Goal: Task Accomplishment & Management: Manage account settings

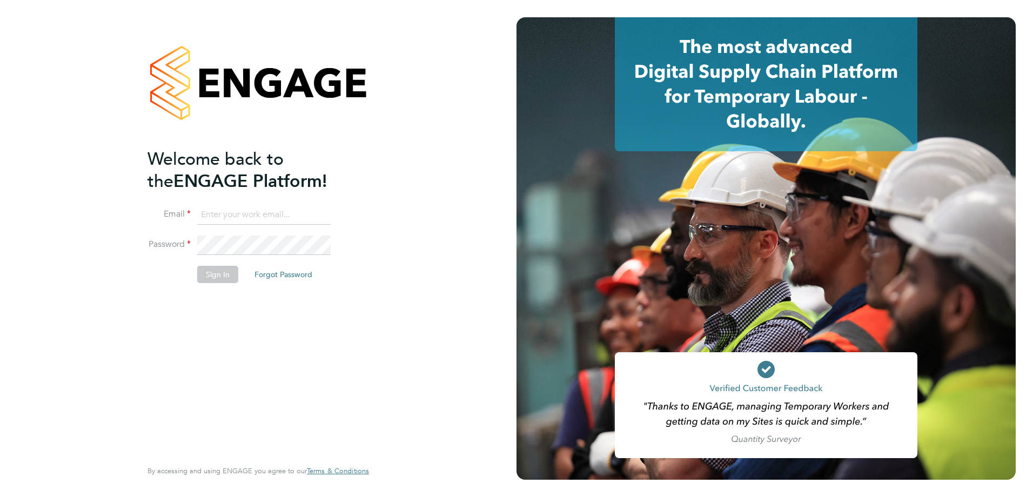
click at [283, 207] on input at bounding box center [263, 214] width 133 height 19
type input "olivercurrill@itsconstruction.co.uk"
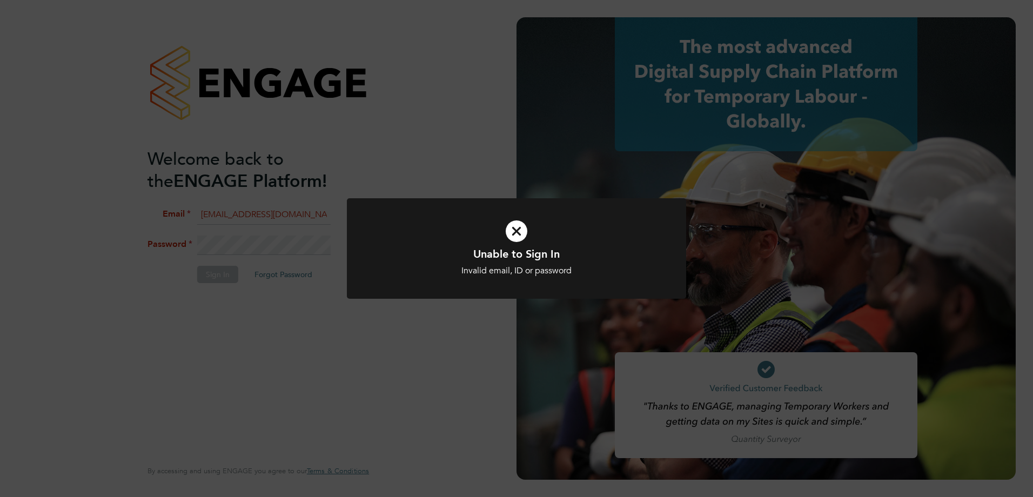
click at [512, 232] on icon at bounding box center [516, 231] width 281 height 42
click at [511, 231] on icon at bounding box center [516, 231] width 281 height 42
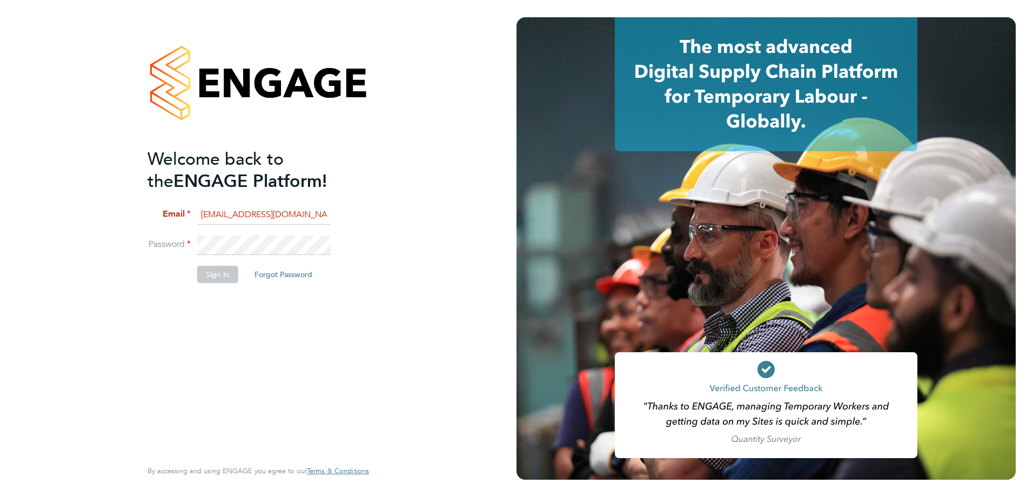
click at [91, 234] on div "Welcome back to the ENGAGE Platform! Email olivercurrill@itsconstruction.co.uk …" at bounding box center [258, 248] width 516 height 497
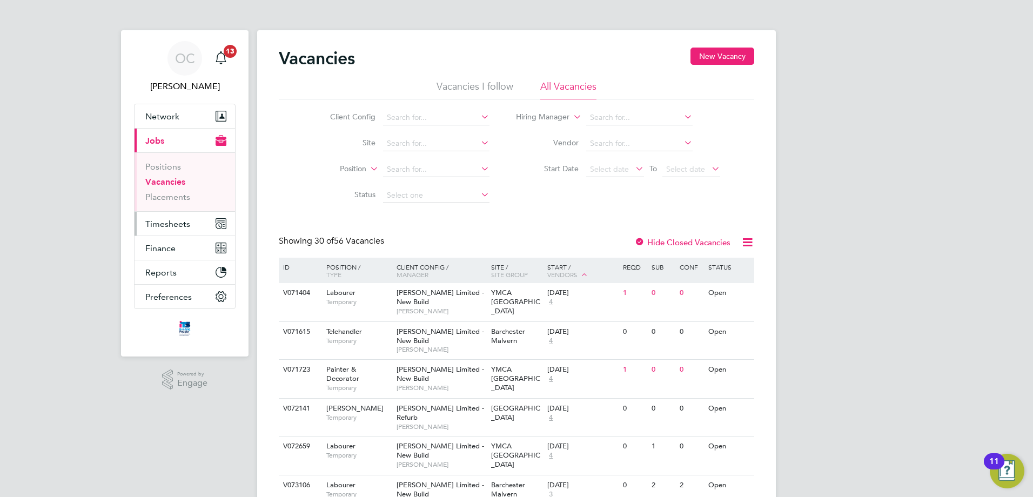
click at [182, 224] on span "Timesheets" at bounding box center [167, 224] width 45 height 10
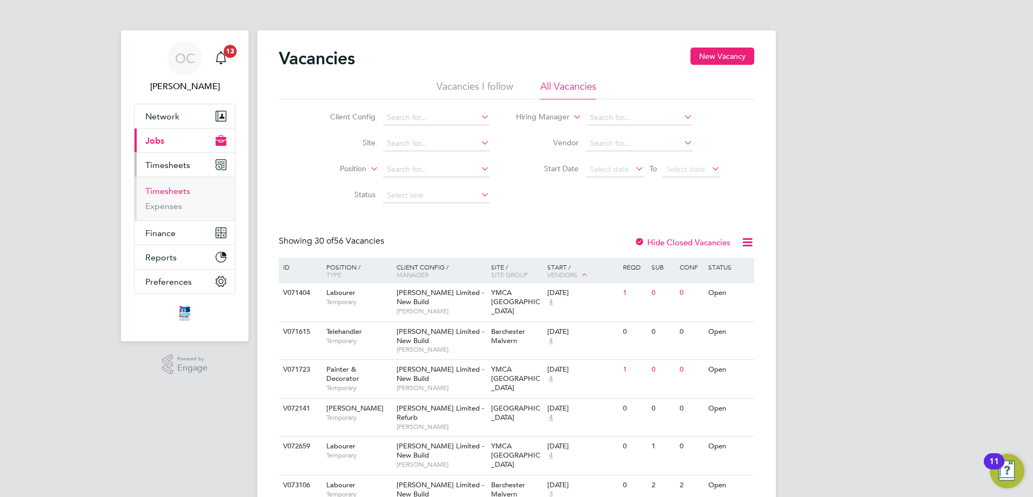
click at [180, 192] on link "Timesheets" at bounding box center [167, 191] width 45 height 10
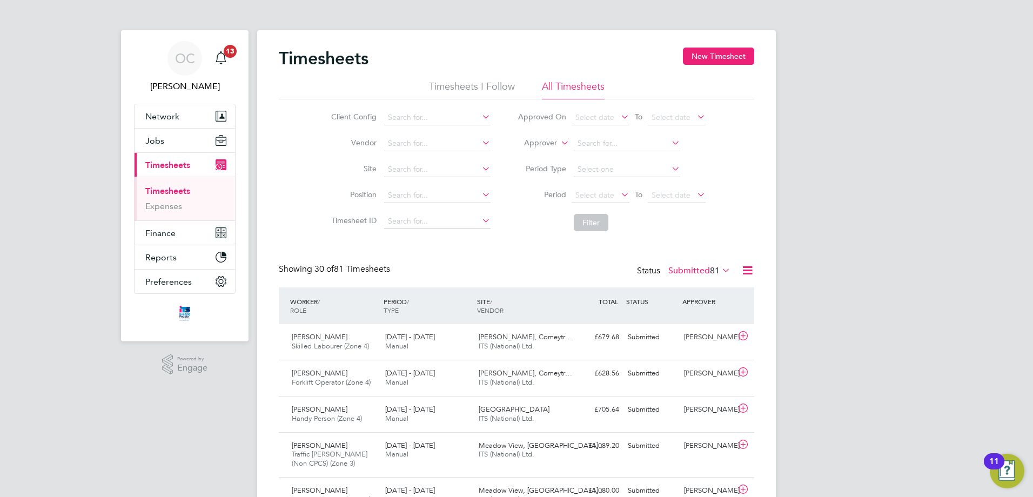
click at [480, 197] on icon at bounding box center [480, 194] width 0 height 15
click at [480, 193] on icon at bounding box center [480, 194] width 0 height 15
click at [419, 187] on li "Position" at bounding box center [409, 196] width 190 height 26
click at [420, 193] on input at bounding box center [437, 195] width 106 height 15
type input "g"
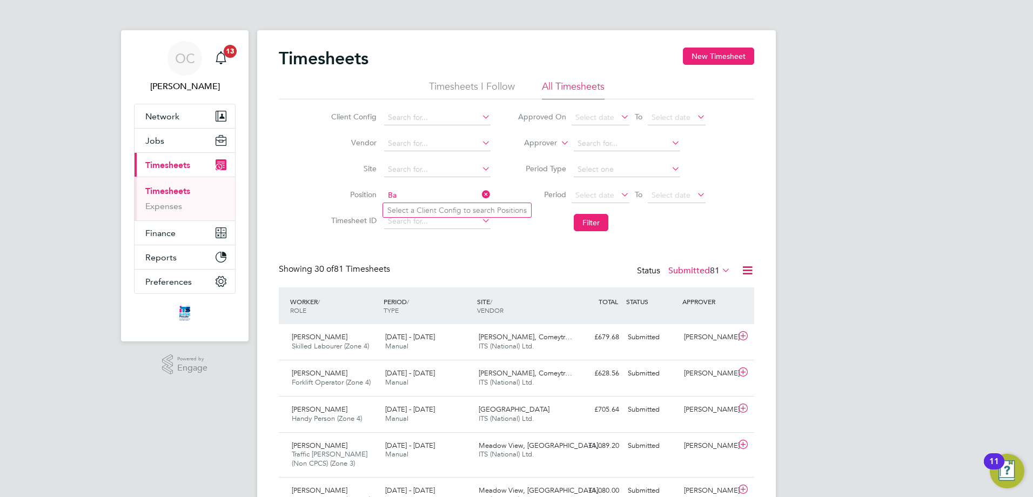
type input "B"
click at [480, 118] on icon at bounding box center [480, 116] width 0 height 15
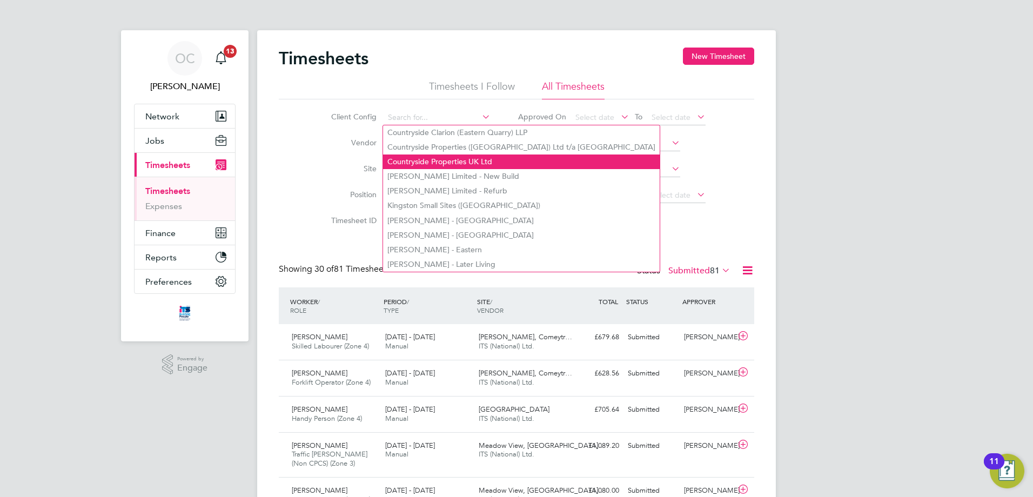
click at [472, 161] on li "Countryside Properties UK Ltd" at bounding box center [521, 162] width 277 height 15
type input "Countryside Properties UK Ltd"
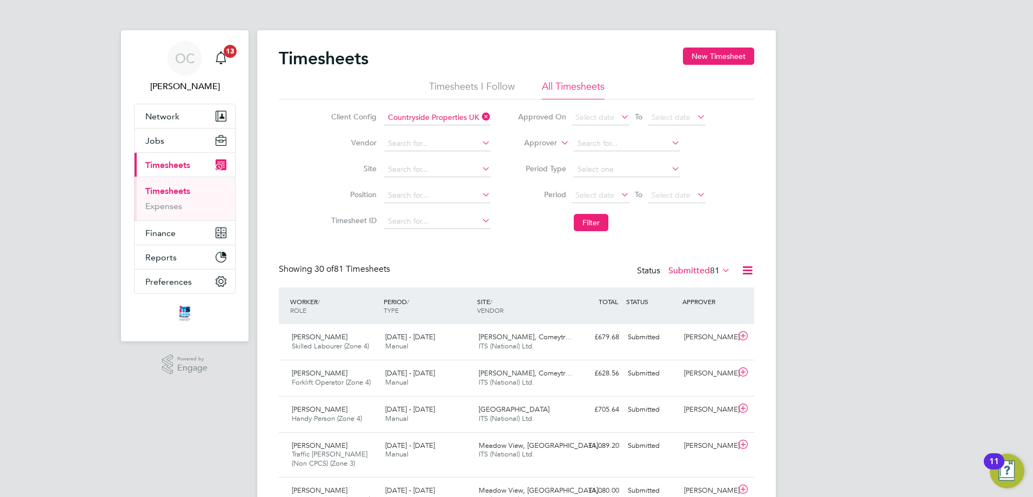
click at [480, 169] on icon at bounding box center [480, 168] width 0 height 15
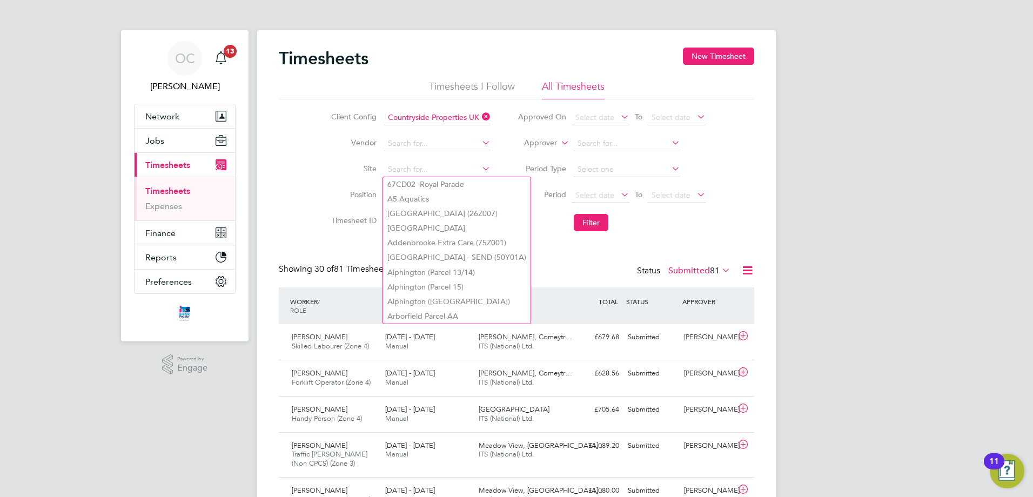
drag, startPoint x: 293, startPoint y: 175, endPoint x: 307, endPoint y: 178, distance: 14.3
click at [294, 175] on div "Client Config Countryside Properties UK Ltd Vendor Site Position Timesheet ID A…" at bounding box center [516, 167] width 475 height 137
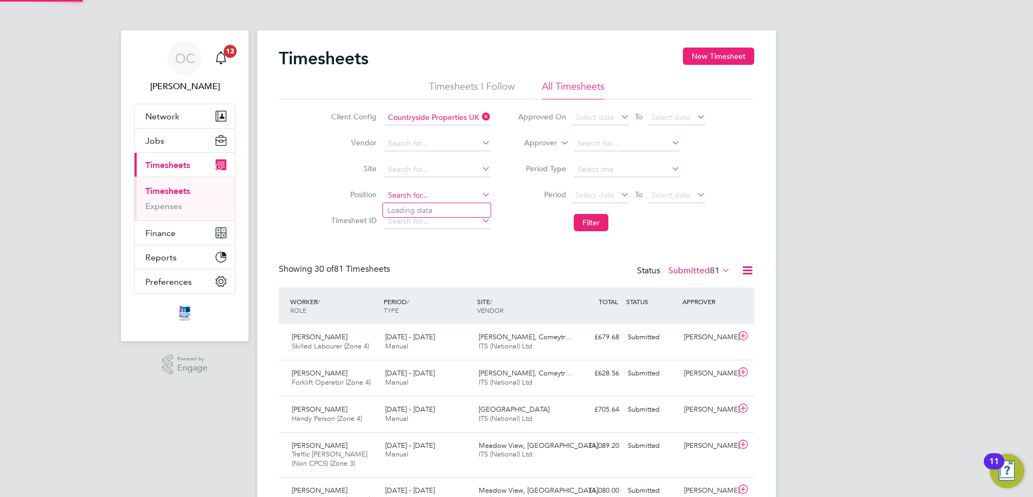
click at [430, 195] on input at bounding box center [437, 195] width 106 height 15
type input "b"
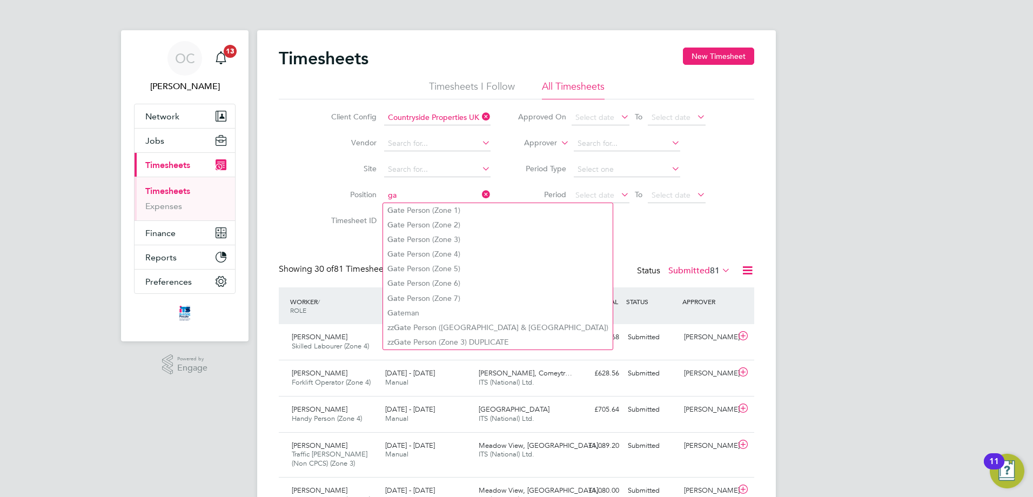
type input "Gate Person (Zone 1)"
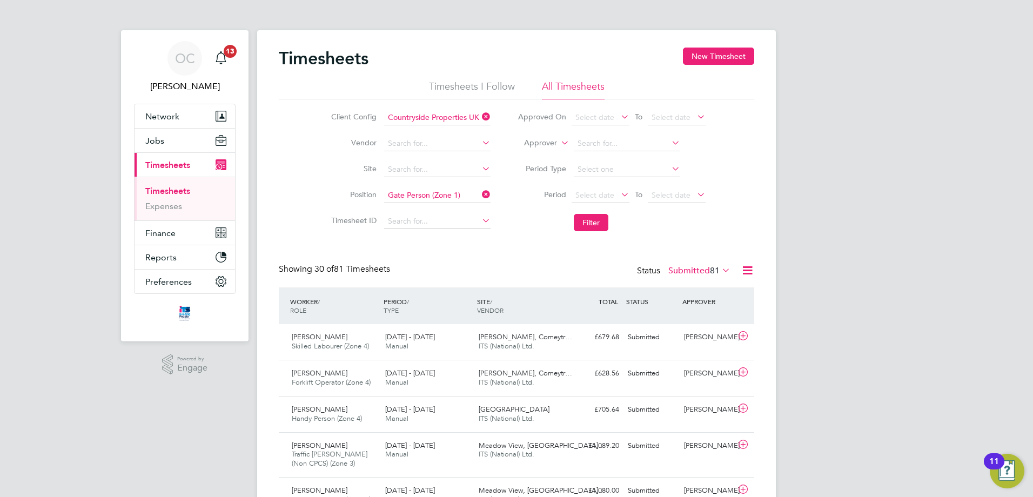
click at [480, 194] on icon at bounding box center [480, 194] width 0 height 15
click at [441, 194] on input at bounding box center [437, 195] width 106 height 15
type input "Gateman"
click at [591, 225] on button "Filter" at bounding box center [591, 222] width 35 height 17
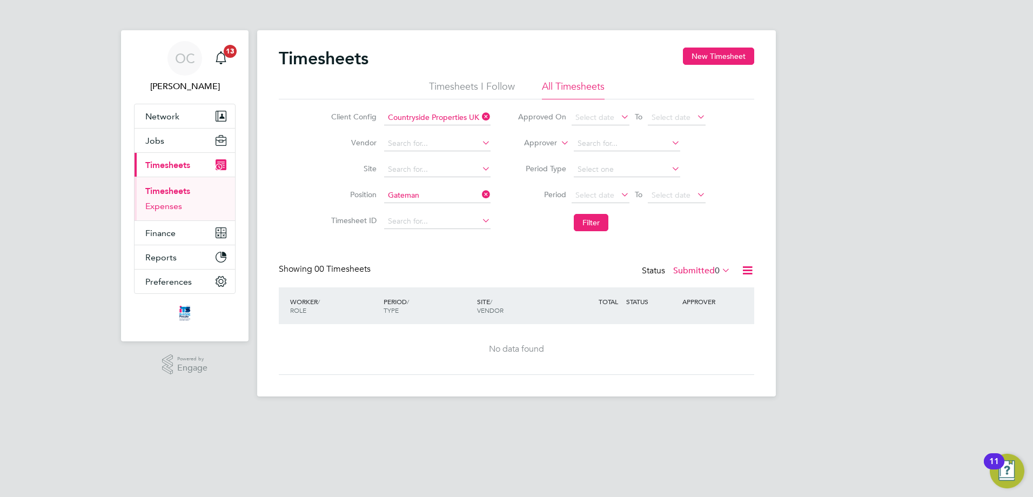
click at [173, 208] on link "Expenses" at bounding box center [163, 206] width 37 height 10
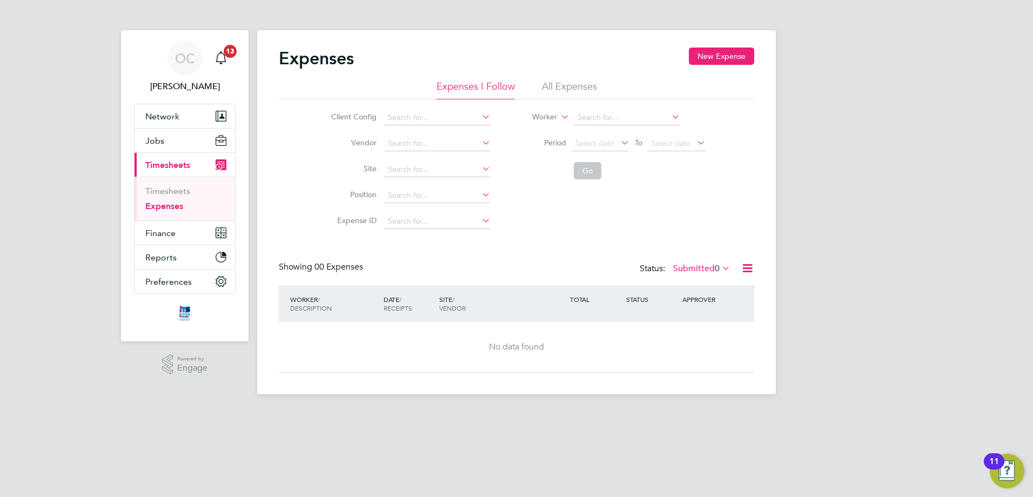
click at [162, 164] on span "Timesheets" at bounding box center [167, 165] width 45 height 10
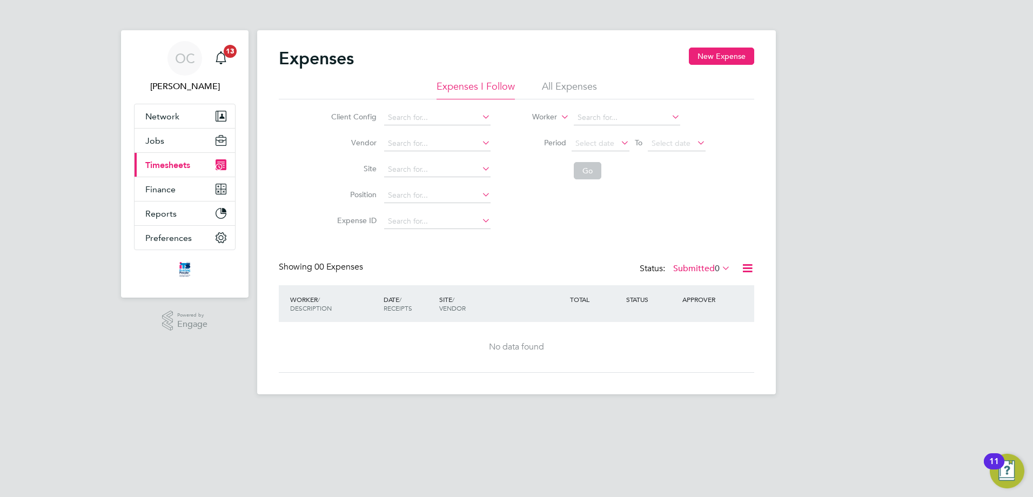
click at [172, 164] on span "Timesheets" at bounding box center [167, 165] width 45 height 10
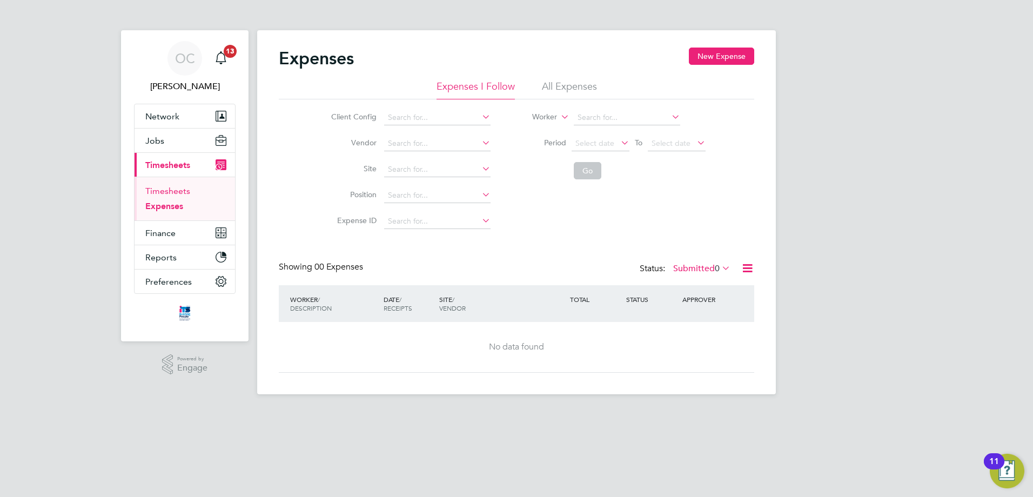
click at [170, 190] on link "Timesheets" at bounding box center [167, 191] width 45 height 10
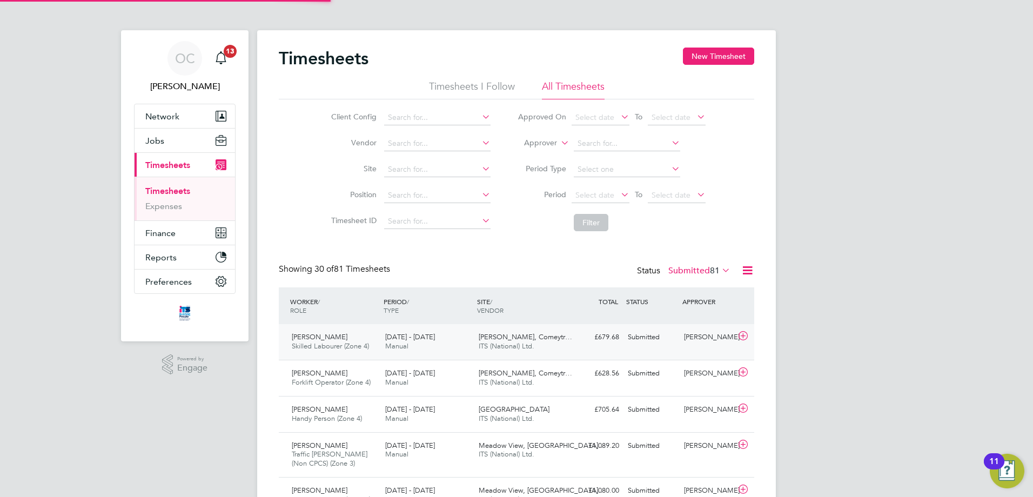
scroll to position [28, 94]
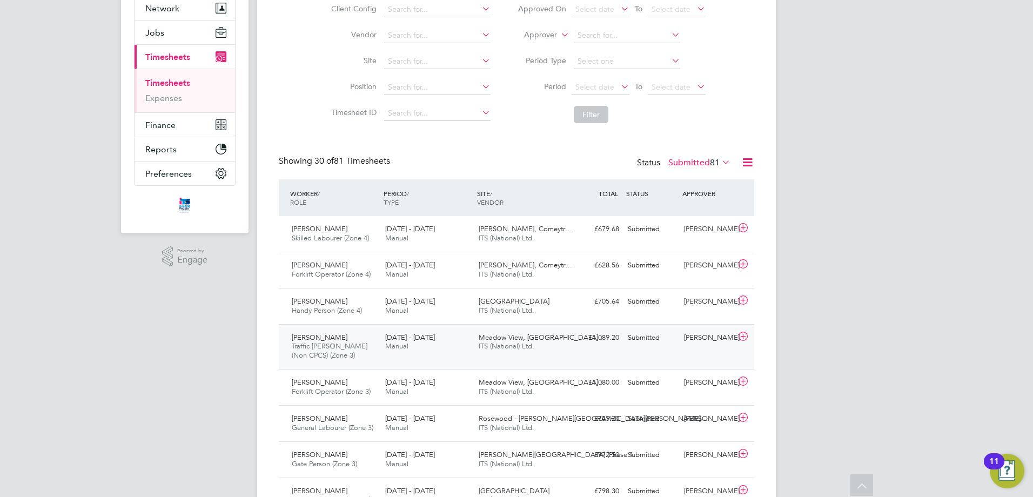
click at [339, 341] on div "Pravin Mistry Traffic Marshall (Non CPCS) (Zone 3) 25 - 31 Aug 2025" at bounding box center [333, 347] width 93 height 36
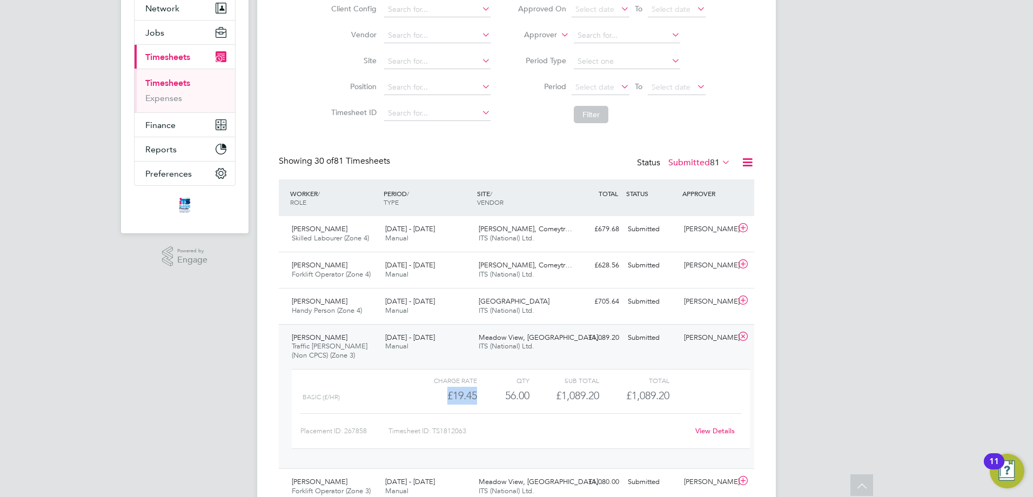
drag, startPoint x: 449, startPoint y: 393, endPoint x: 494, endPoint y: 392, distance: 45.4
click at [494, 392] on div "Basic (£/HR) £19.45 56 56.00 56 £1,089.20 £1,089.20" at bounding box center [521, 396] width 458 height 18
click at [516, 397] on div "56.00" at bounding box center [503, 396] width 52 height 18
drag, startPoint x: 503, startPoint y: 394, endPoint x: 509, endPoint y: 394, distance: 5.9
click at [509, 394] on div "56.00" at bounding box center [503, 396] width 52 height 18
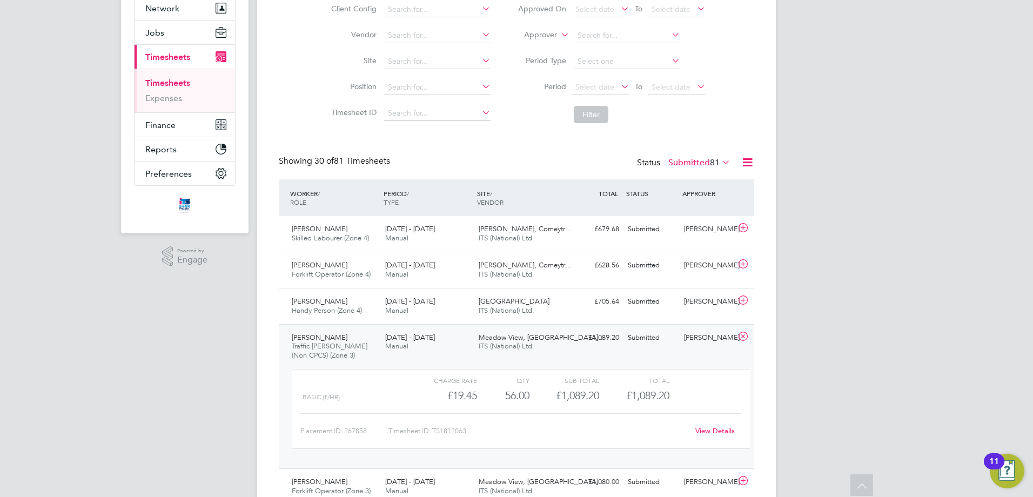
click at [524, 394] on div "56.00" at bounding box center [503, 396] width 52 height 18
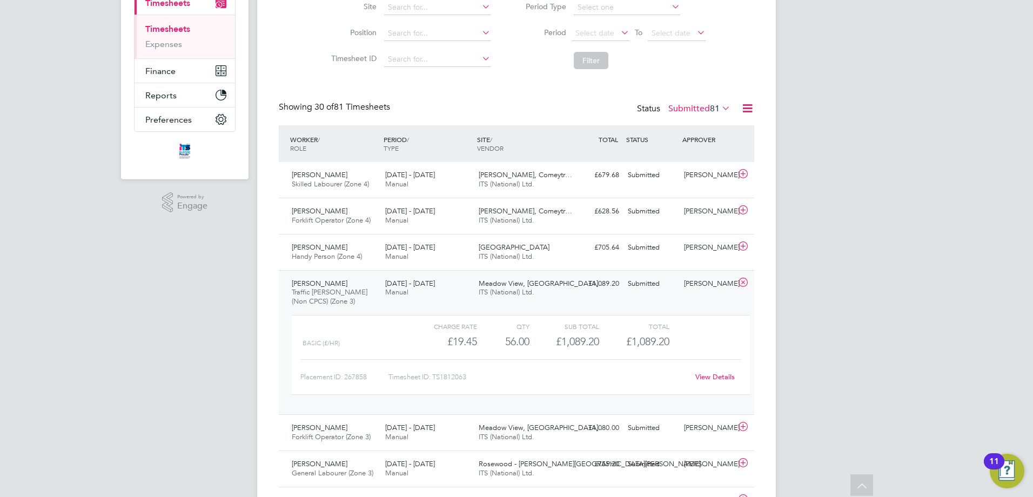
click at [709, 377] on link "View Details" at bounding box center [714, 376] width 39 height 9
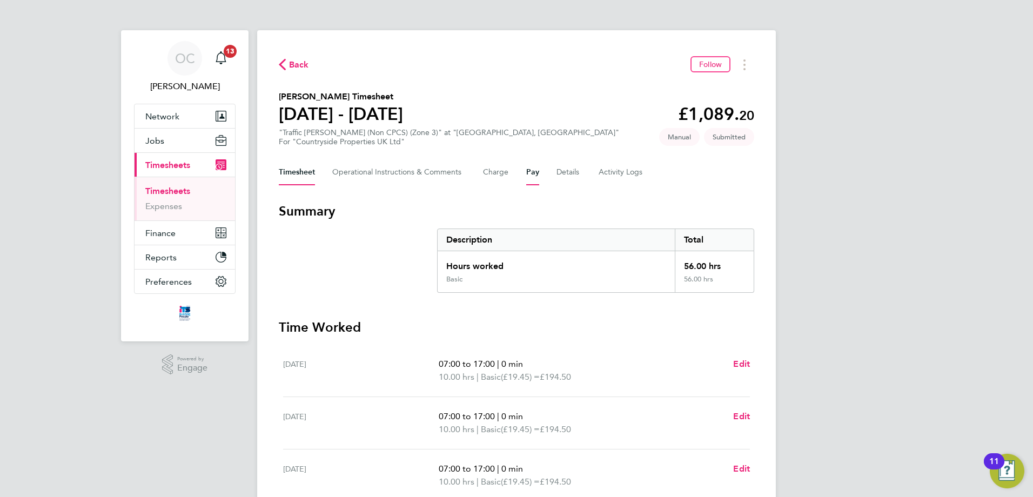
click at [537, 172] on button "Pay" at bounding box center [532, 172] width 13 height 26
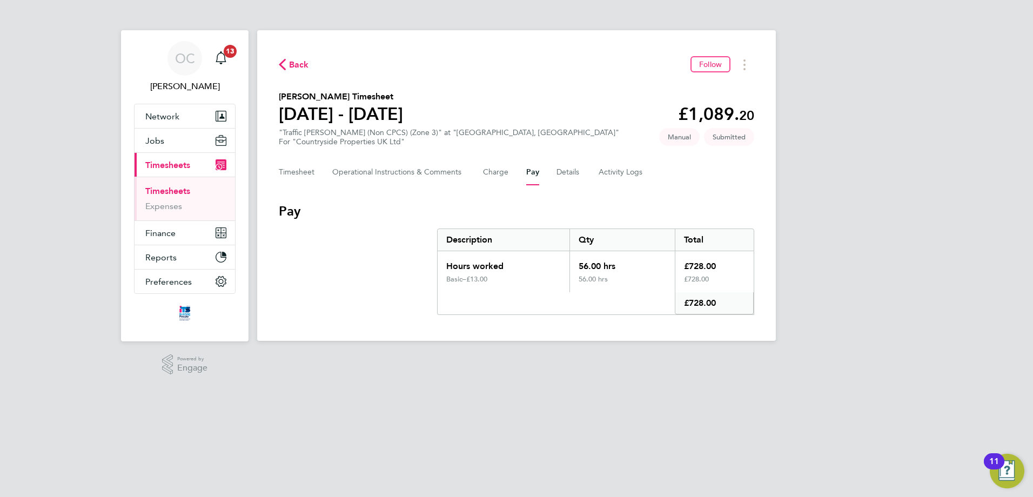
drag, startPoint x: 579, startPoint y: 264, endPoint x: 629, endPoint y: 279, distance: 52.3
click at [629, 279] on div "Hours worked 56.00 hrs £728.00 Basic – £13.00 56.00 hrs £728.00 £728.00" at bounding box center [595, 283] width 317 height 64
click at [626, 285] on div "56.00 hrs" at bounding box center [621, 283] width 105 height 17
drag, startPoint x: 609, startPoint y: 277, endPoint x: 575, endPoint y: 265, distance: 36.2
click at [575, 265] on div "Hours worked 56.00 hrs £728.00 Basic – £13.00 56.00 hrs £728.00 £728.00" at bounding box center [595, 283] width 317 height 64
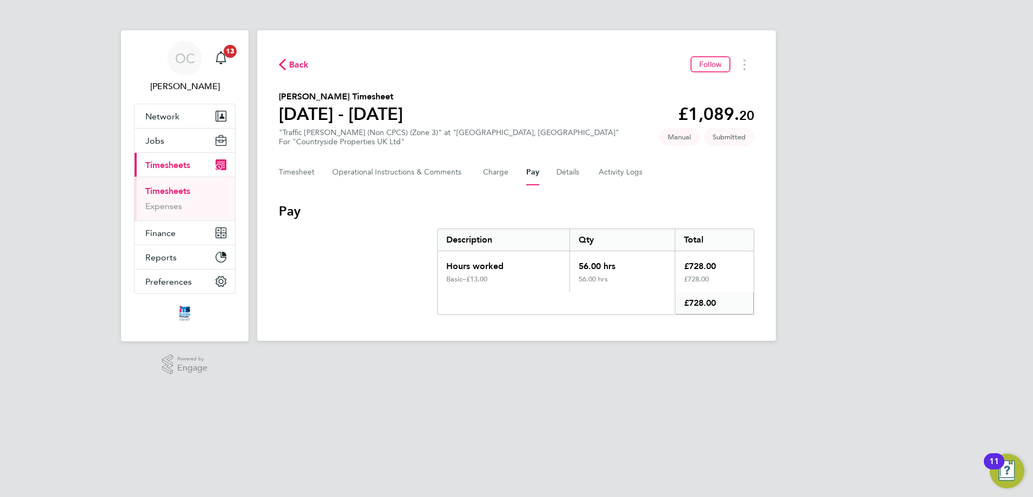
click at [643, 288] on div "56.00 hrs" at bounding box center [621, 283] width 105 height 17
drag, startPoint x: 446, startPoint y: 265, endPoint x: 529, endPoint y: 285, distance: 85.6
click at [529, 285] on div "Hours worked 56.00 hrs £728.00 Basic – £13.00 56.00 hrs £728.00 £728.00" at bounding box center [595, 283] width 317 height 64
click at [581, 286] on div "56.00 hrs" at bounding box center [621, 283] width 105 height 17
drag, startPoint x: 447, startPoint y: 268, endPoint x: 759, endPoint y: 305, distance: 314.0
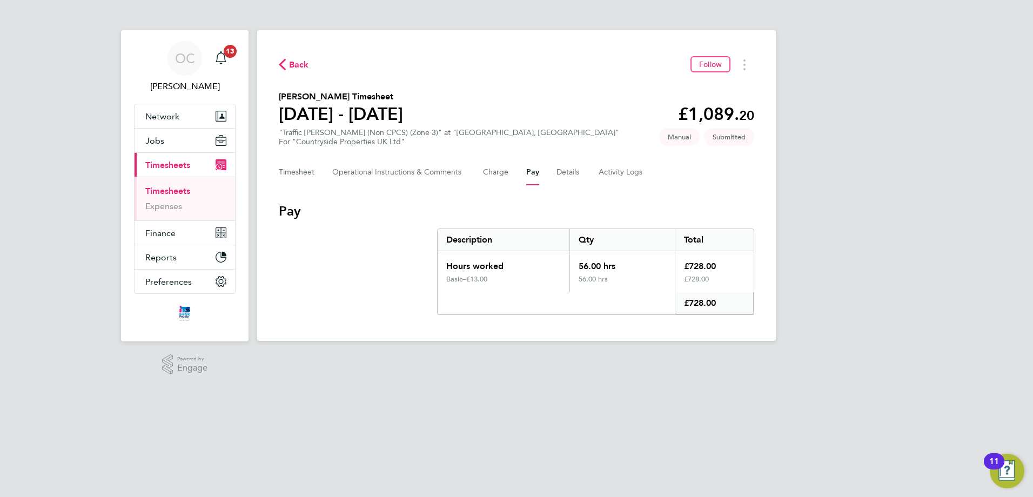
click at [759, 305] on div "Back Follow [PERSON_NAME] Timesheet [DATE] - [DATE] £1,089. 20 "Traffic [PERSON…" at bounding box center [516, 185] width 519 height 311
drag, startPoint x: 584, startPoint y: 301, endPoint x: 529, endPoint y: 294, distance: 55.5
click at [583, 301] on div "Pay" at bounding box center [556, 303] width 237 height 22
click at [461, 300] on div "Pay" at bounding box center [556, 303] width 237 height 22
drag, startPoint x: 446, startPoint y: 264, endPoint x: 870, endPoint y: 337, distance: 430.3
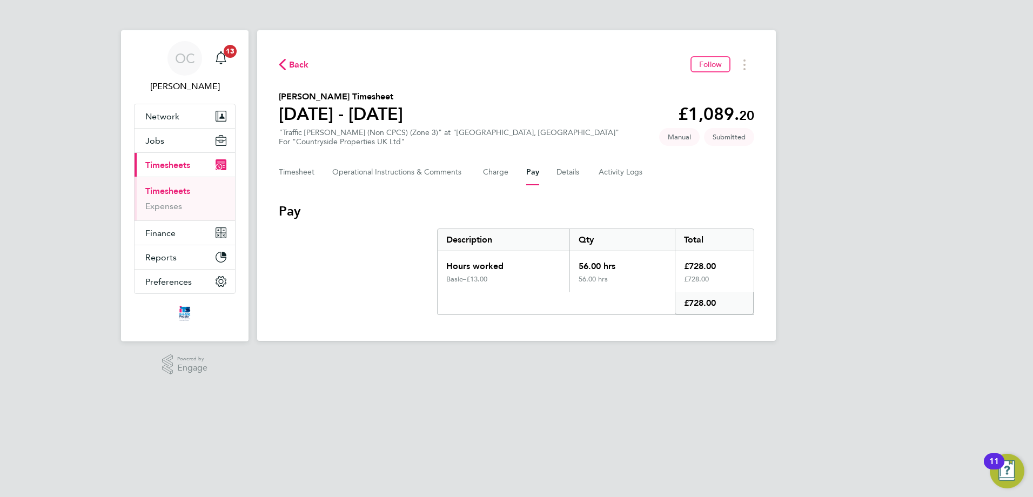
click at [870, 337] on div "OC [PERSON_NAME] Notifications 13 Applications: Network Businesses Sites Worker…" at bounding box center [516, 179] width 1033 height 358
click at [665, 320] on div "Back Follow [PERSON_NAME] Timesheet [DATE] - [DATE] £1,089. 20 "Traffic [PERSON…" at bounding box center [516, 185] width 519 height 311
drag, startPoint x: 588, startPoint y: 270, endPoint x: 660, endPoint y: 287, distance: 74.4
click at [660, 287] on div "Hours worked 56.00 hrs £728.00 Basic – £13.00 56.00 hrs £728.00 £728.00" at bounding box center [595, 283] width 317 height 64
drag, startPoint x: 721, startPoint y: 295, endPoint x: 715, endPoint y: 294, distance: 6.5
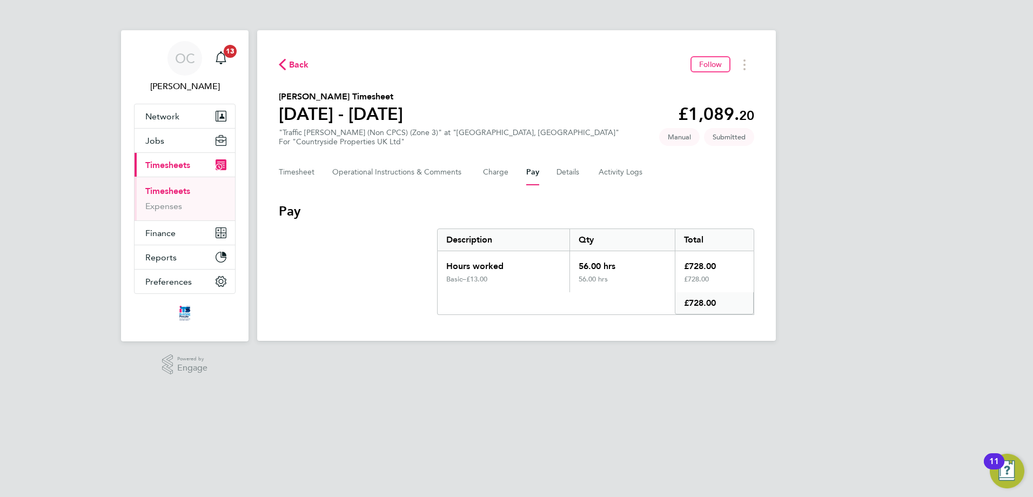
click at [720, 295] on div "£728.00" at bounding box center [714, 303] width 79 height 22
click at [450, 265] on div "Hours worked" at bounding box center [504, 263] width 132 height 24
click at [446, 265] on div "Hours worked" at bounding box center [504, 263] width 132 height 24
drag, startPoint x: 447, startPoint y: 266, endPoint x: 788, endPoint y: 306, distance: 343.8
click at [788, 306] on div "OC [PERSON_NAME] Notifications 13 Applications: Network Businesses Sites Worker…" at bounding box center [516, 179] width 1033 height 358
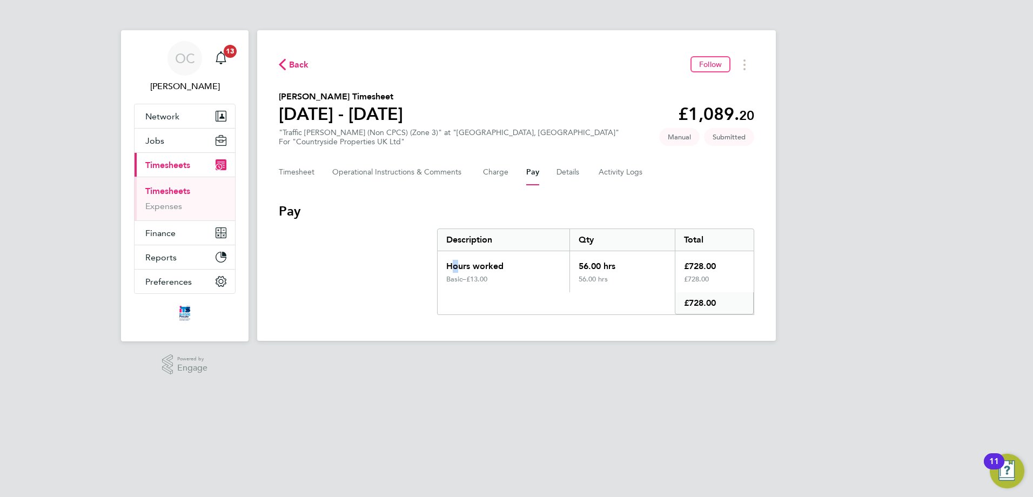
click at [714, 285] on div "£728.00" at bounding box center [714, 283] width 79 height 17
drag, startPoint x: 446, startPoint y: 266, endPoint x: 847, endPoint y: 317, distance: 404.5
click at [847, 317] on div "OC [PERSON_NAME] Notifications 13 Applications: Network Businesses Sites Worker…" at bounding box center [516, 179] width 1033 height 358
click at [726, 290] on div "£728.00" at bounding box center [714, 283] width 79 height 17
drag, startPoint x: 447, startPoint y: 264, endPoint x: 876, endPoint y: 319, distance: 433.0
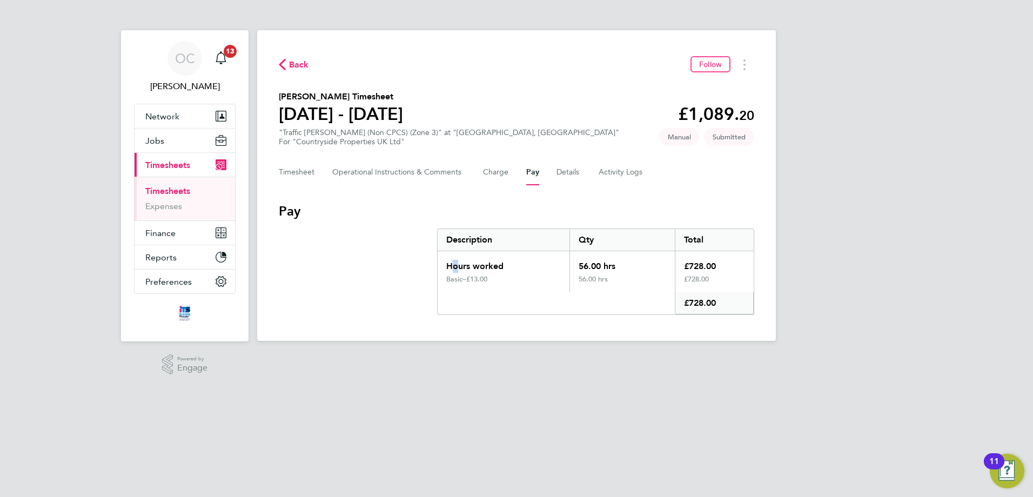
click at [893, 313] on div "OC [PERSON_NAME] Notifications 13 Applications: Network Businesses Sites Worker…" at bounding box center [516, 179] width 1033 height 358
click at [739, 296] on div "£728.00" at bounding box center [714, 303] width 79 height 22
click at [720, 304] on div "£728.00" at bounding box center [714, 303] width 79 height 22
click at [718, 303] on div "£728.00" at bounding box center [714, 303] width 79 height 22
drag, startPoint x: 717, startPoint y: 304, endPoint x: 419, endPoint y: 254, distance: 301.7
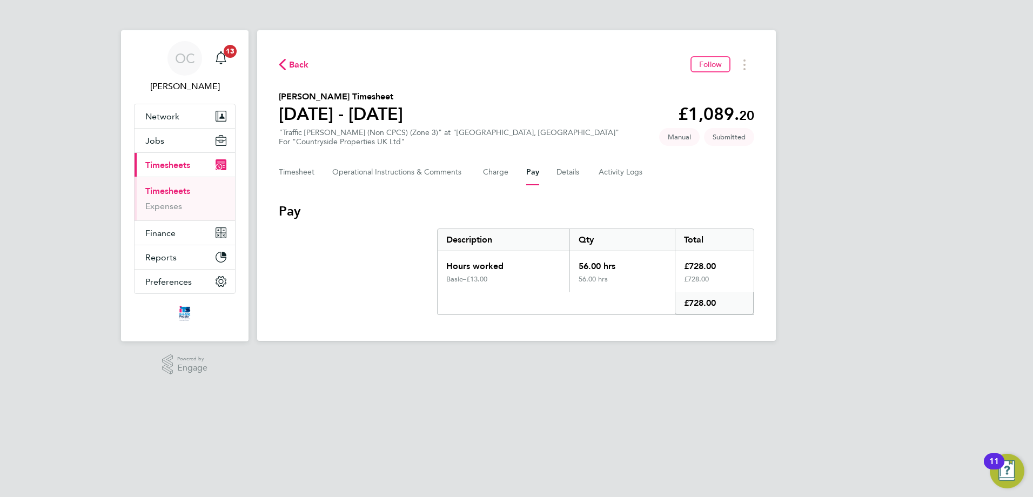
click at [419, 254] on section "Pay Description Qty Total Hours worked 56.00 hrs £728.00 Basic – £13.00 56.00 h…" at bounding box center [516, 259] width 475 height 112
click at [412, 235] on section "Pay Description Qty Total Hours worked 56.00 hrs £728.00 Basic – £13.00 56.00 h…" at bounding box center [516, 259] width 475 height 112
click at [576, 170] on button "Details" at bounding box center [568, 172] width 25 height 26
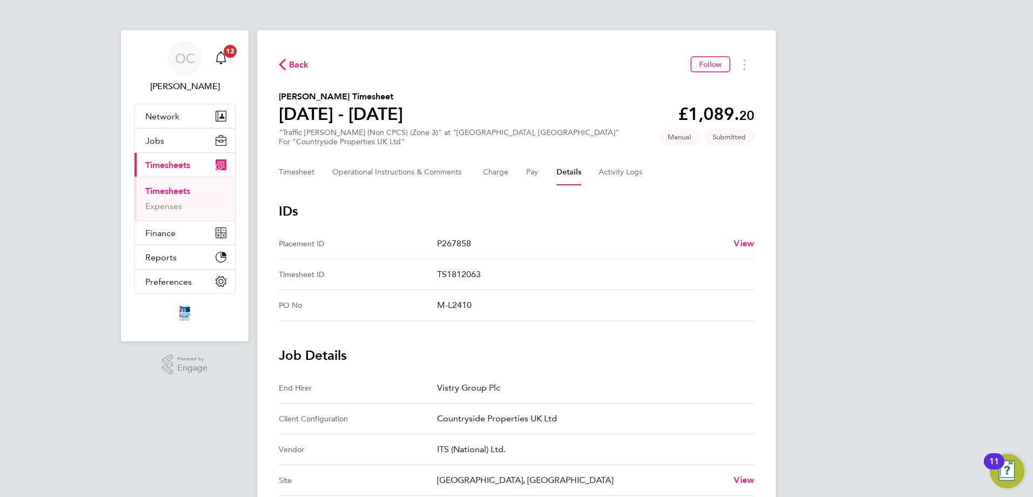
click at [524, 175] on div "Timesheet Operational Instructions & Comments Charge Pay Details Activity Logs" at bounding box center [516, 172] width 475 height 26
click at [531, 171] on button "Pay" at bounding box center [532, 172] width 13 height 26
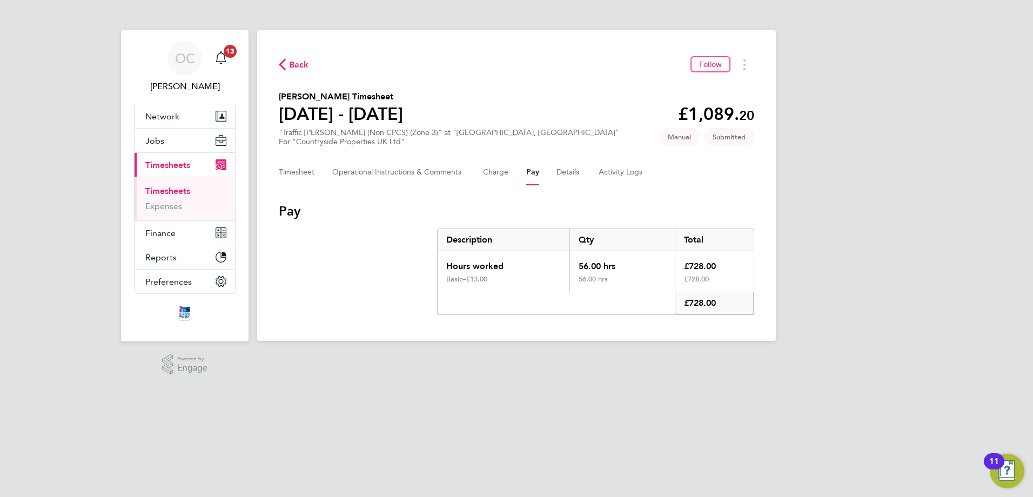
drag, startPoint x: 447, startPoint y: 264, endPoint x: 763, endPoint y: 313, distance: 319.2
click at [763, 313] on div "Back Follow [PERSON_NAME] Timesheet [DATE] - [DATE] £1,089. 20 "Traffic [PERSON…" at bounding box center [516, 185] width 519 height 311
drag, startPoint x: 723, startPoint y: 282, endPoint x: 686, endPoint y: 282, distance: 37.8
click at [724, 282] on div "£728.00" at bounding box center [714, 283] width 79 height 17
click at [434, 236] on section "Pay Description Qty Total Hours worked 56.00 hrs £728.00 Basic – £13.00 56.00 h…" at bounding box center [516, 259] width 475 height 112
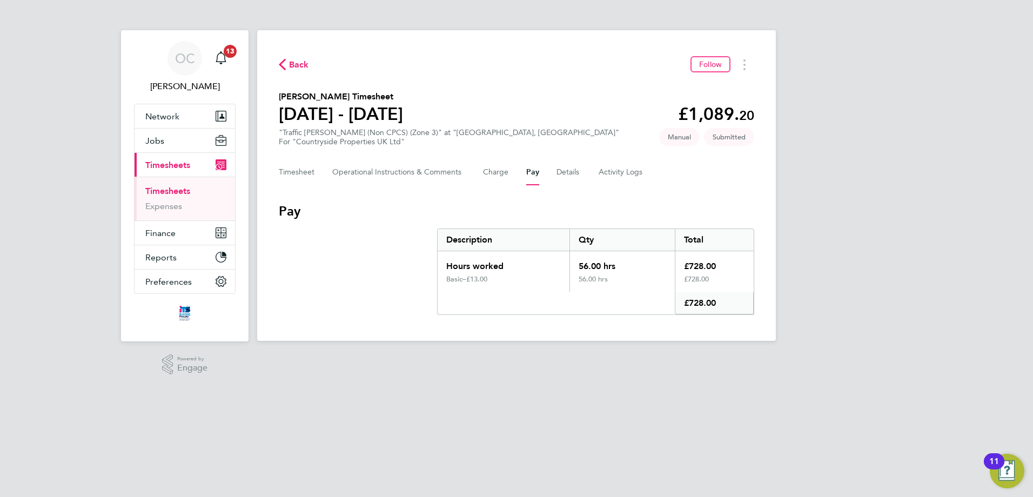
click at [171, 191] on link "Timesheets" at bounding box center [167, 191] width 45 height 10
